Goal: Submit feedback/report problem: Submit feedback/report problem

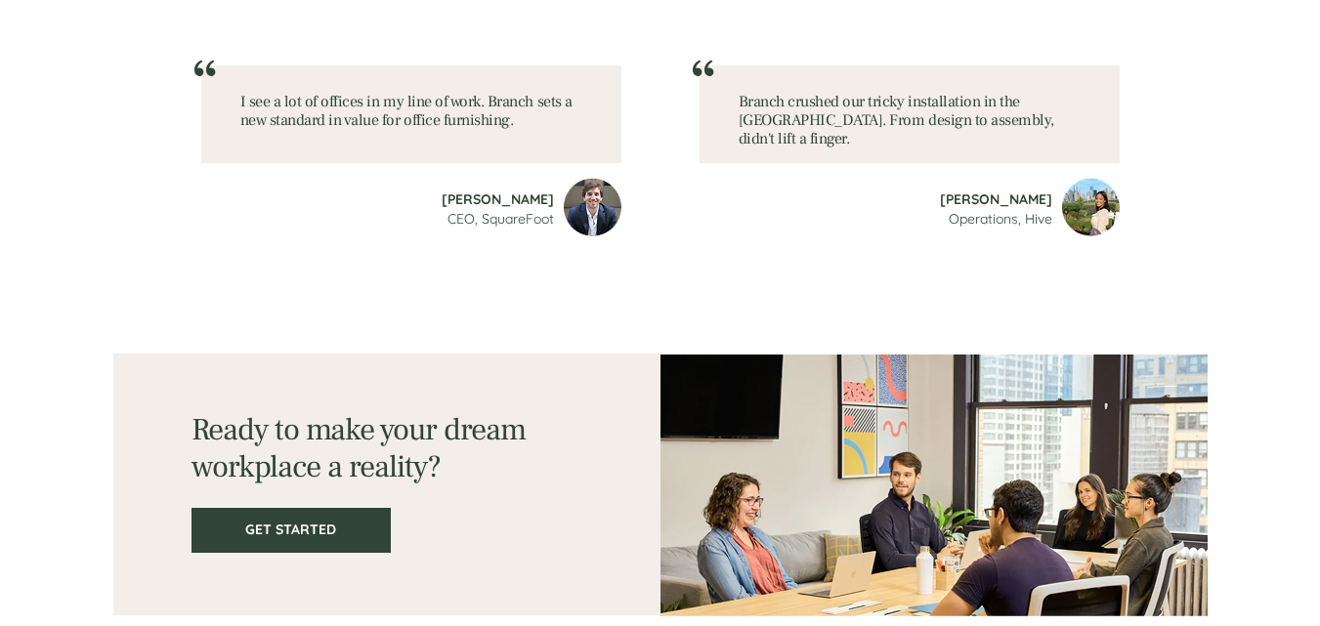
scroll to position [2749, 0]
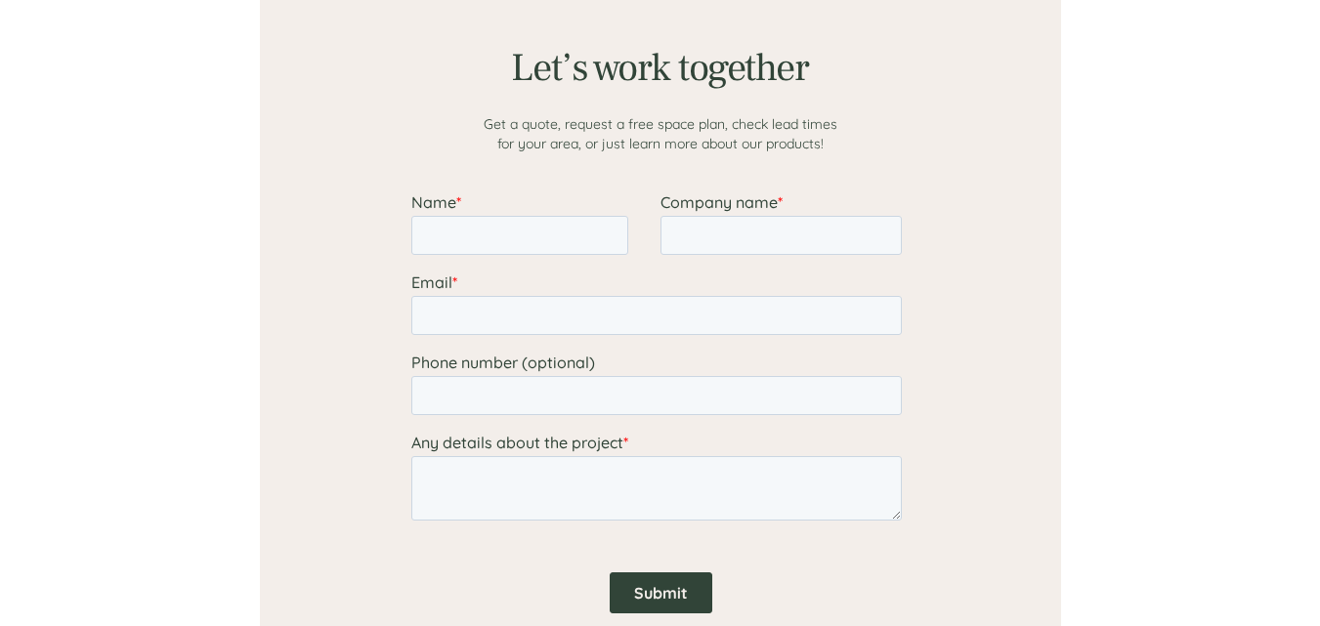
scroll to position [1628, 0]
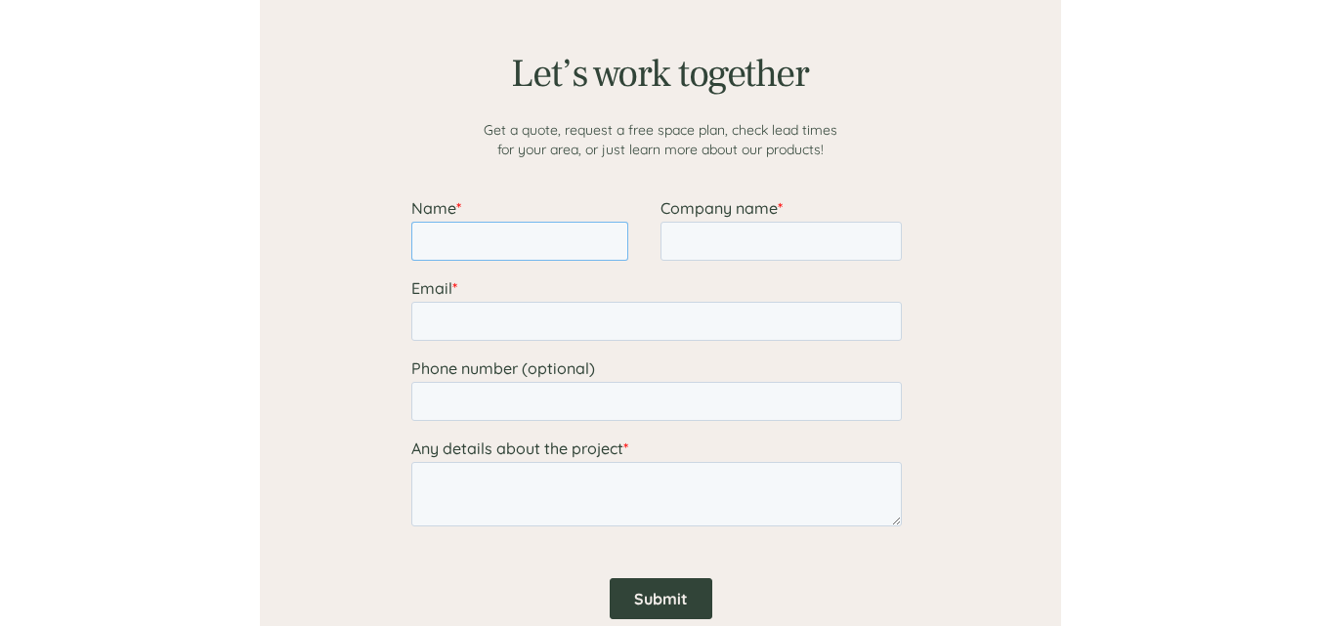
click at [551, 245] on input "Name *" at bounding box center [518, 241] width 217 height 39
type input "[PERSON_NAME]"
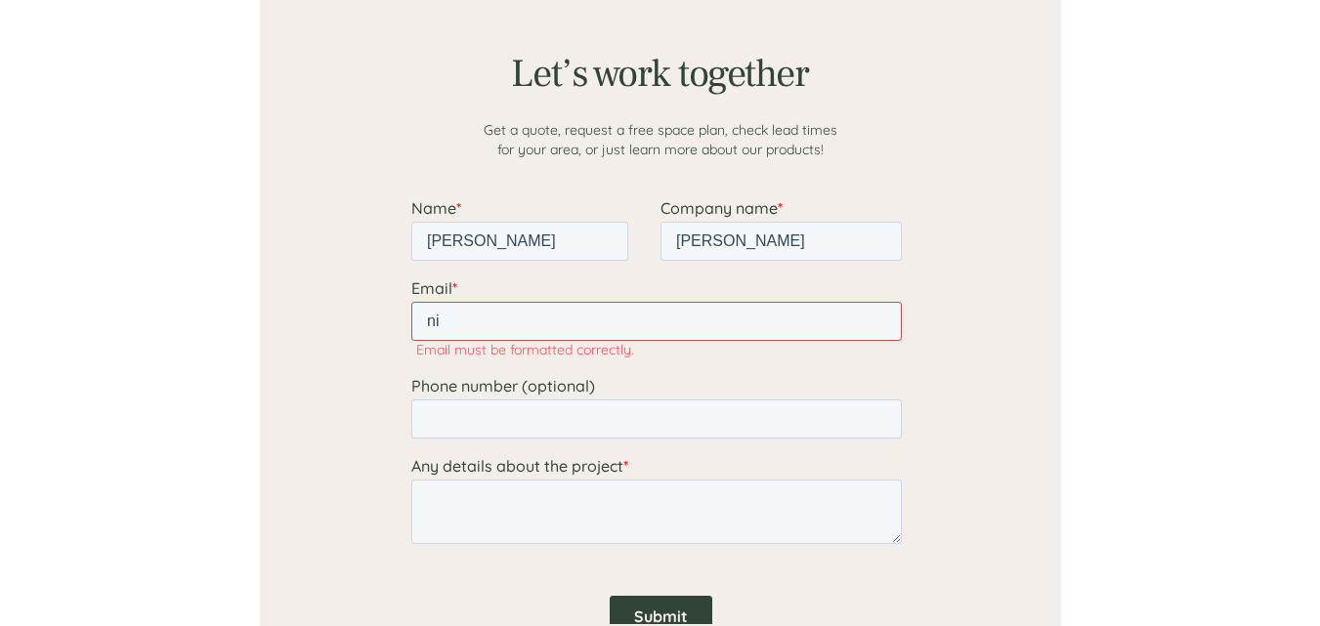
type input "[EMAIL_ADDRESS][DOMAIN_NAME]"
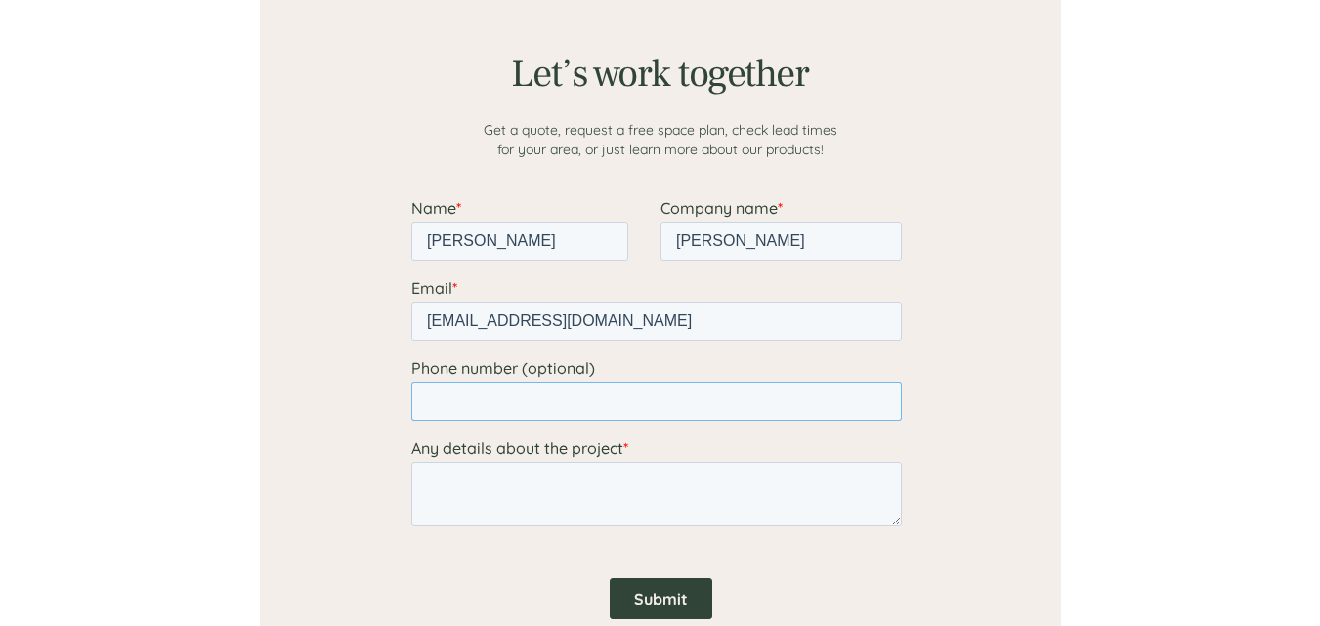
click at [599, 404] on input "Phone number (optional)" at bounding box center [655, 401] width 491 height 39
type input "[PHONE_NUMBER]"
click at [578, 495] on textarea "Any details about the project *" at bounding box center [655, 494] width 491 height 65
click at [495, 498] on textarea "Any details about the project *" at bounding box center [655, 494] width 491 height 65
paste textarea "I hope this message finds you well. I am writing to request a quote for the fol…"
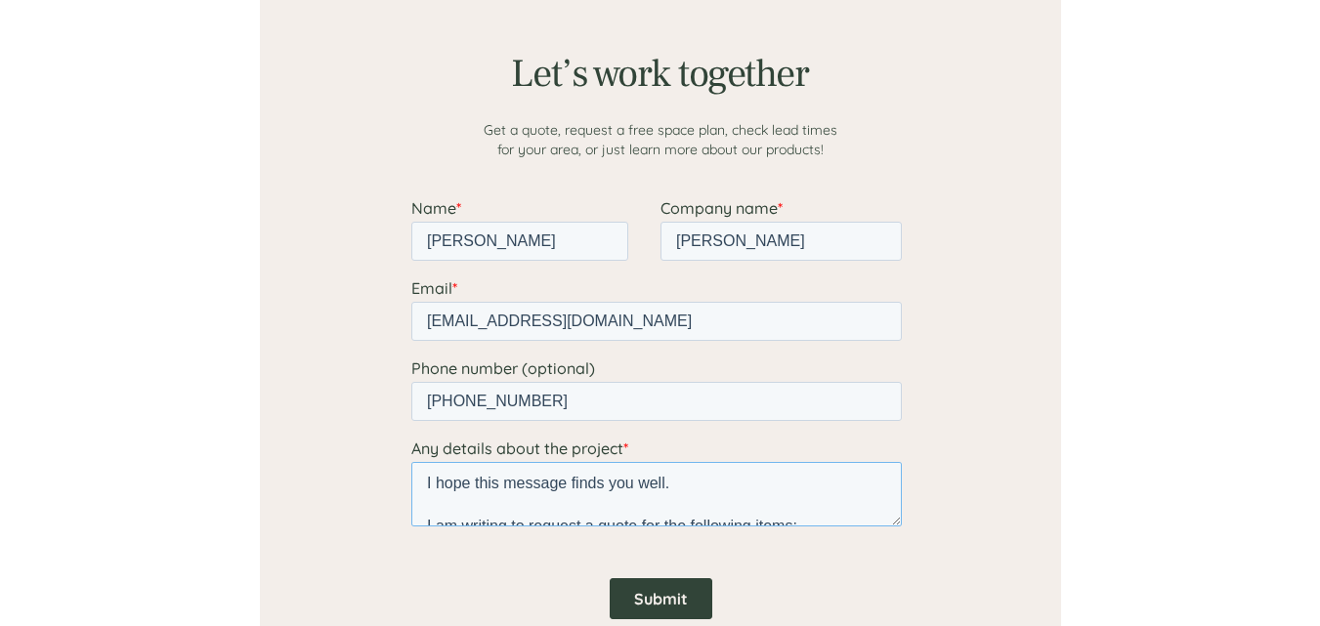
scroll to position [310, 0]
type textarea "I hope this message finds you well. I am writing to request a quote for the fol…"
click at [632, 594] on input "Submit" at bounding box center [660, 599] width 103 height 41
